Goal: Task Accomplishment & Management: Manage account settings

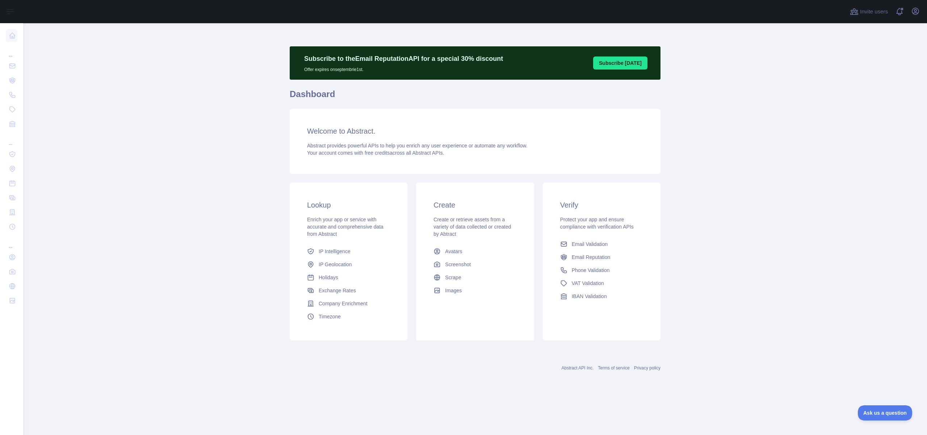
click at [147, 175] on main "Subscribe to the Email Reputation API for a special 30 % discount Offer expires…" at bounding box center [475, 229] width 904 height 412
click at [915, 14] on icon "button" at bounding box center [915, 11] width 9 height 9
click at [870, 51] on link "Account settings" at bounding box center [880, 52] width 81 height 13
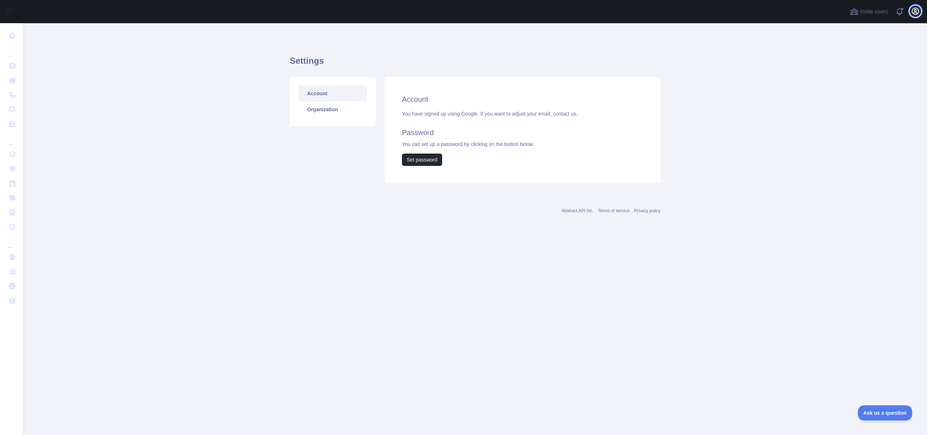
click at [911, 14] on icon "button" at bounding box center [915, 11] width 9 height 9
click at [879, 77] on button "Billing" at bounding box center [880, 78] width 81 height 13
